Goal: Information Seeking & Learning: Learn about a topic

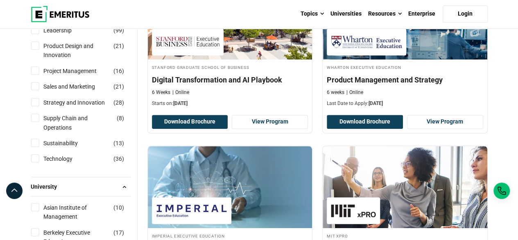
scroll to position [330, 0]
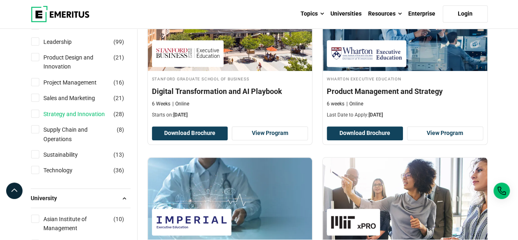
click at [86, 116] on link "Strategy and Innovation" at bounding box center [82, 113] width 78 height 9
checkbox input "true"
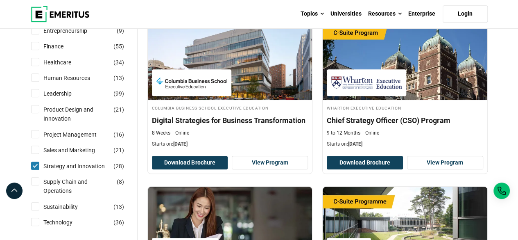
scroll to position [323, 0]
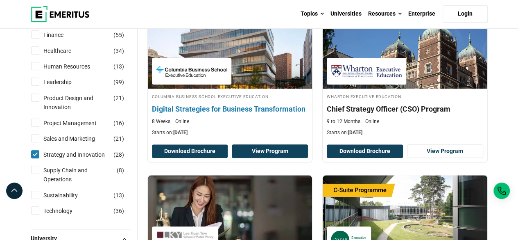
click at [276, 145] on link "View Program" at bounding box center [270, 151] width 76 height 14
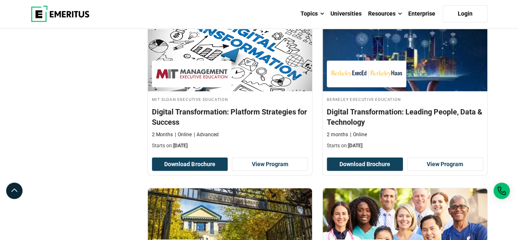
scroll to position [1027, 0]
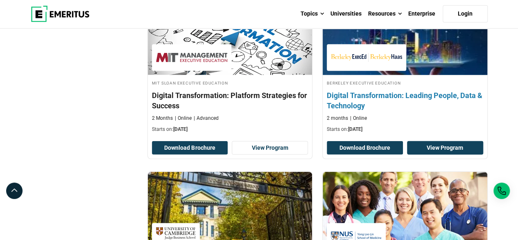
click at [456, 142] on link "View Program" at bounding box center [445, 148] width 76 height 14
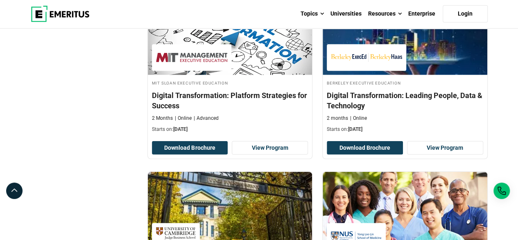
click at [319, 125] on div "Berkeley Executive Education Digital Transformation: Leading People, Data & Tec…" at bounding box center [404, 76] width 175 height 166
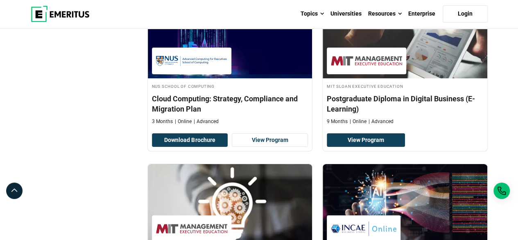
scroll to position [1371, 0]
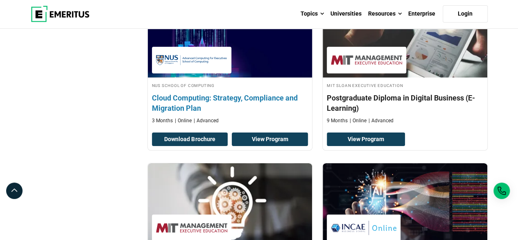
click at [281, 132] on link "View Program" at bounding box center [270, 139] width 76 height 14
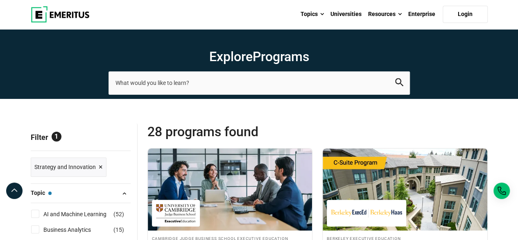
scroll to position [0, 0]
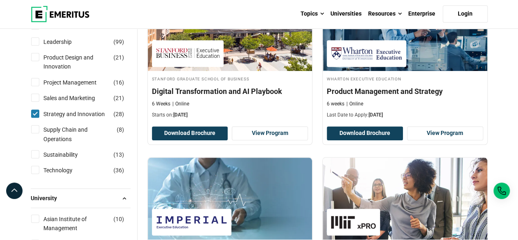
click at [37, 116] on input "Strategy and Innovation ( 28 )" at bounding box center [35, 113] width 8 height 8
checkbox input "false"
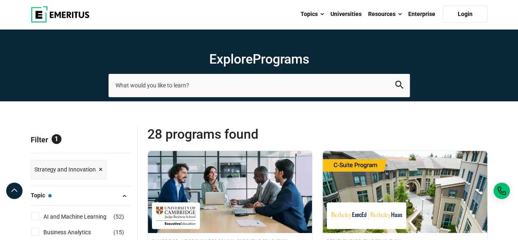
click at [113, 143] on span "Reset all" at bounding box center [117, 140] width 25 height 11
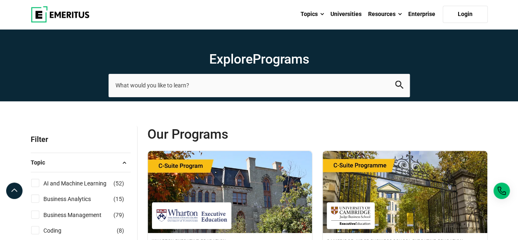
click at [117, 126] on p "Filter" at bounding box center [81, 139] width 100 height 27
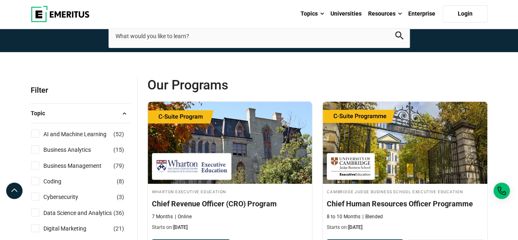
scroll to position [66, 0]
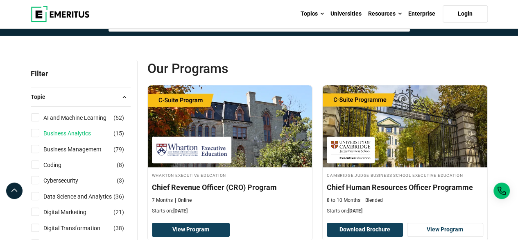
click at [72, 133] on link "Business Analytics" at bounding box center [75, 133] width 64 height 9
checkbox input "true"
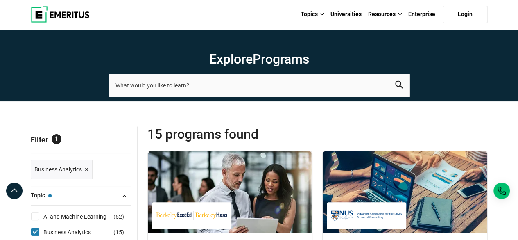
click at [175, 13] on div "Topics AI and Machine Learning By 2023, 40 percent of infrastructure and operat…" at bounding box center [259, 14] width 467 height 29
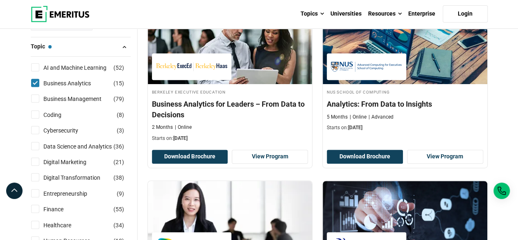
scroll to position [147, 0]
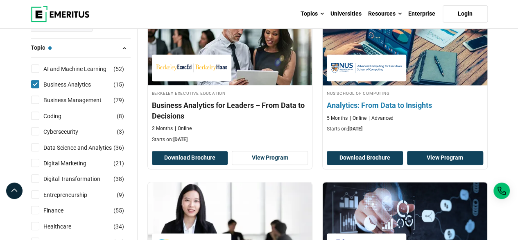
click at [428, 154] on link "View Program" at bounding box center [445, 158] width 76 height 14
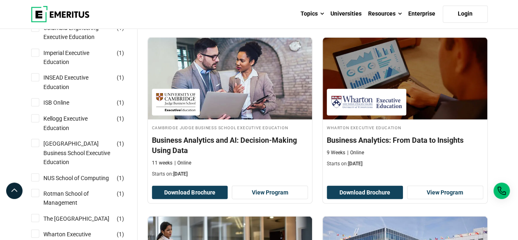
scroll to position [655, 0]
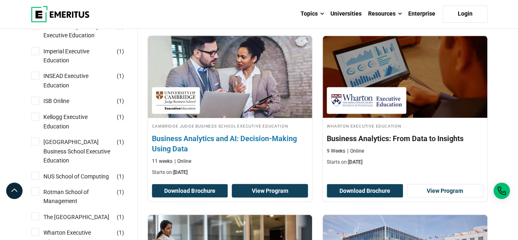
click at [285, 192] on link "View Program" at bounding box center [270, 190] width 76 height 14
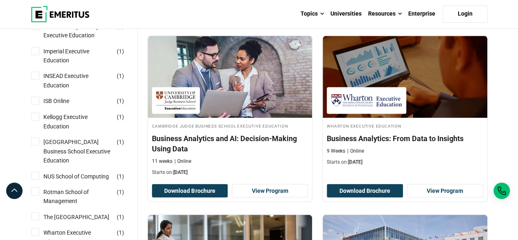
click at [317, 169] on div "Wharton Executive Education Business Analytics: From Data to Insights 9 Weeks O…" at bounding box center [404, 118] width 175 height 166
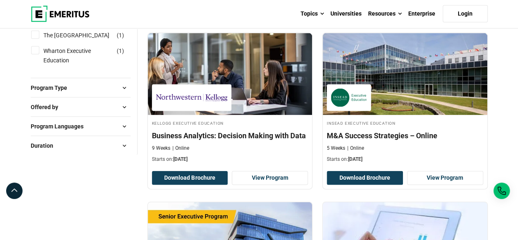
scroll to position [836, 0]
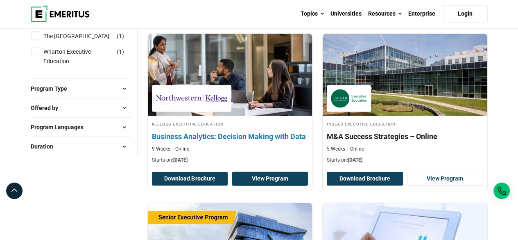
click at [281, 176] on link "View Program" at bounding box center [270, 179] width 76 height 14
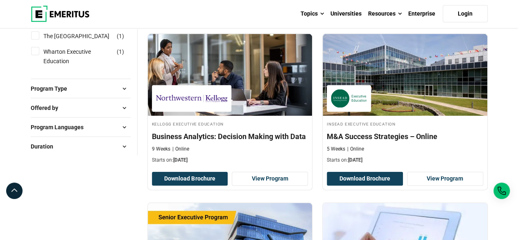
click at [318, 95] on div "INSEAD Executive Education M&A Success Strategies – Online 5 Weeks Online Start…" at bounding box center [404, 112] width 175 height 156
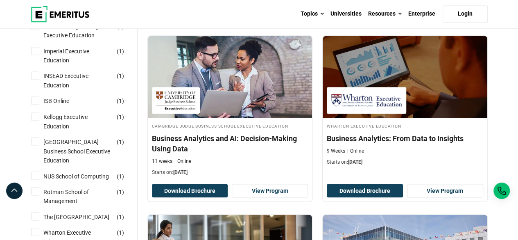
scroll to position [639, 0]
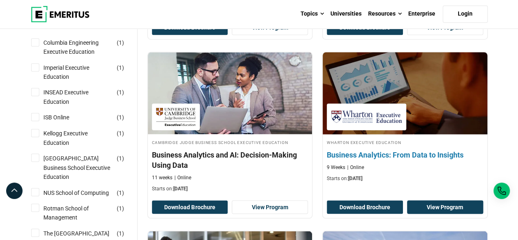
click at [458, 203] on link "View Program" at bounding box center [445, 207] width 76 height 14
